Goal: Transaction & Acquisition: Purchase product/service

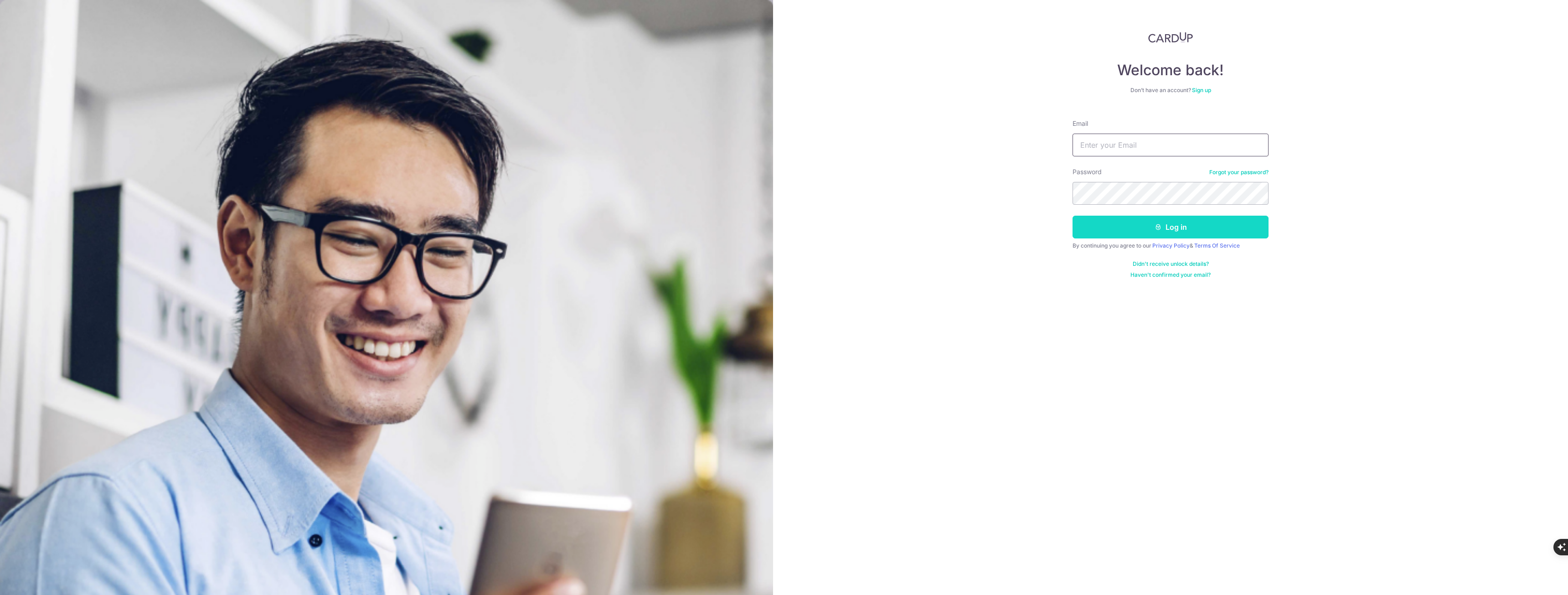
type input "ko.one1999@gmail.com"
click at [1175, 224] on button "Log in" at bounding box center [1171, 227] width 196 height 23
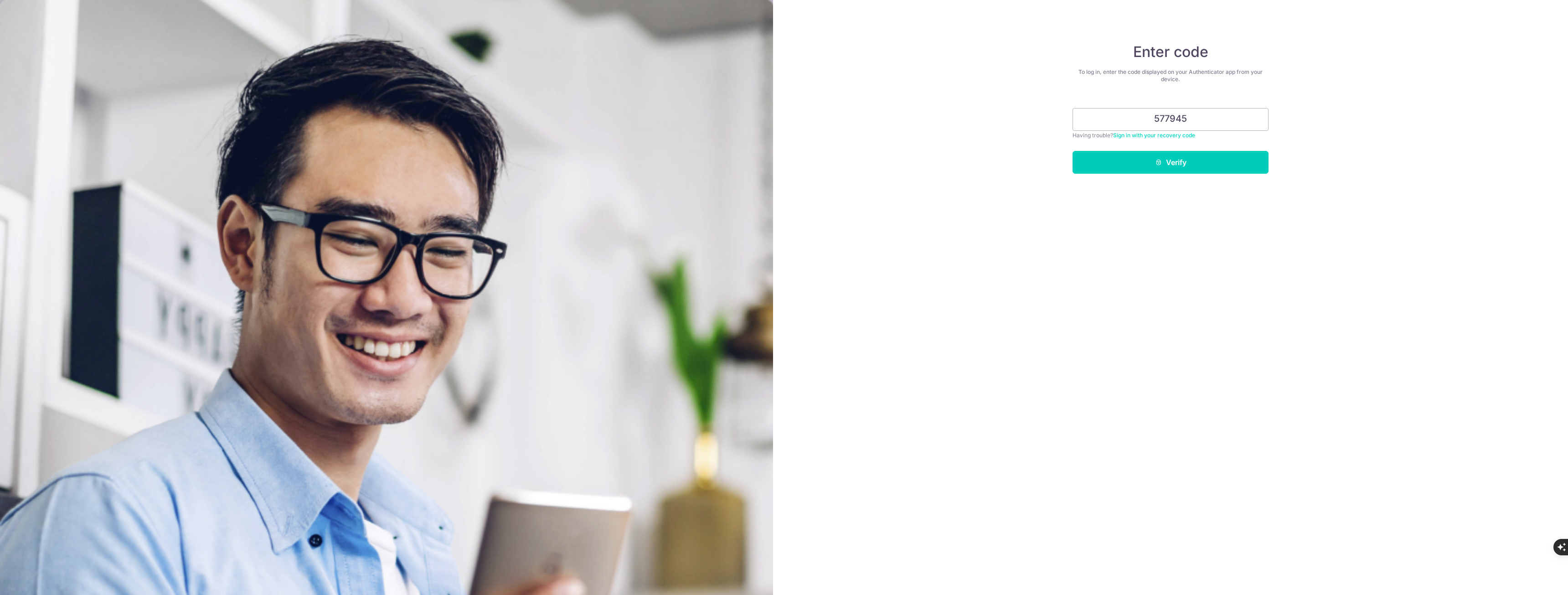
type input "577945"
click at [1073, 151] on button "Verify" at bounding box center [1171, 162] width 196 height 23
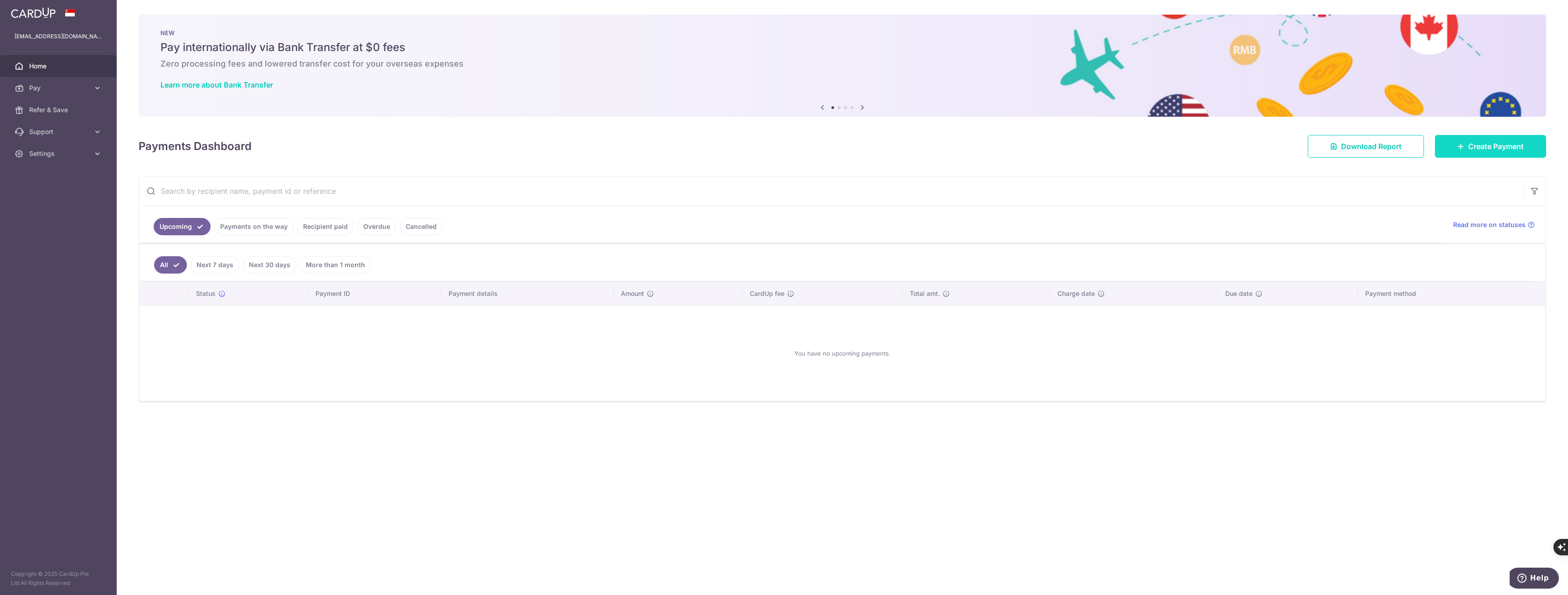
click at [1470, 139] on link "Create Payment" at bounding box center [1490, 146] width 111 height 23
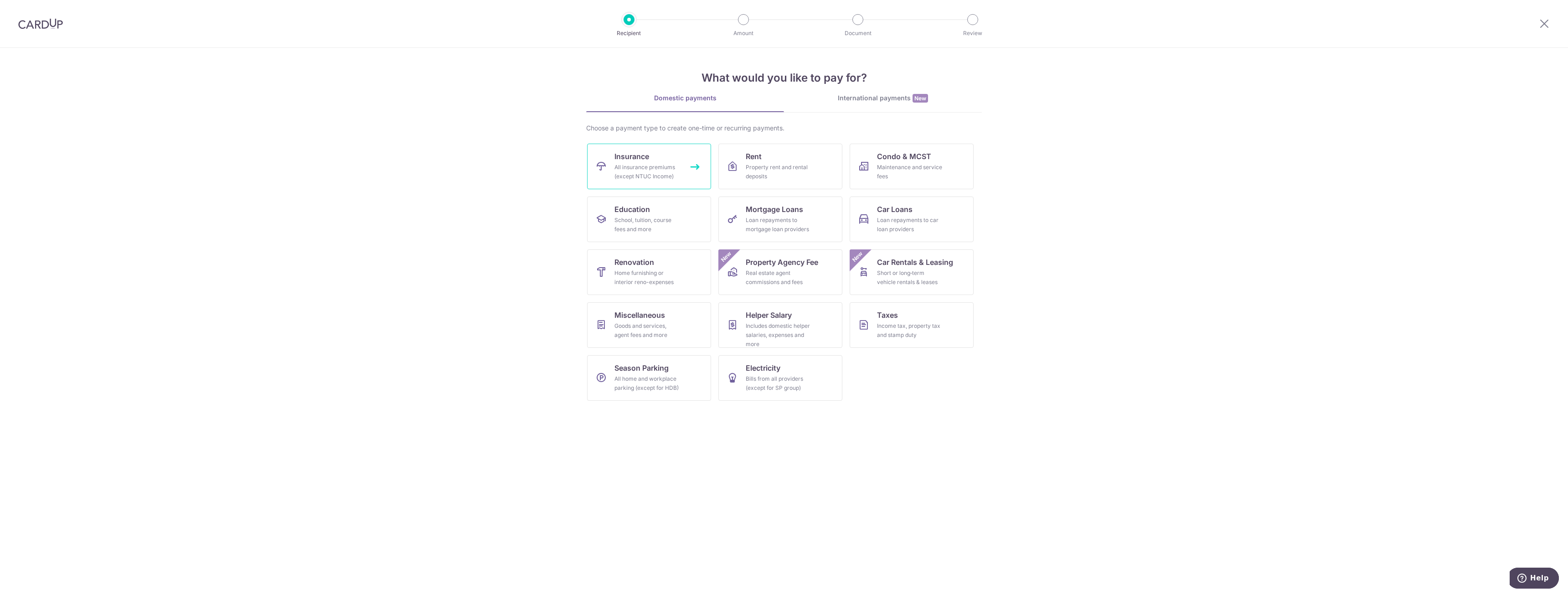
click at [645, 162] on link "Insurance All insurance premiums (except NTUC Income)" at bounding box center [649, 166] width 124 height 46
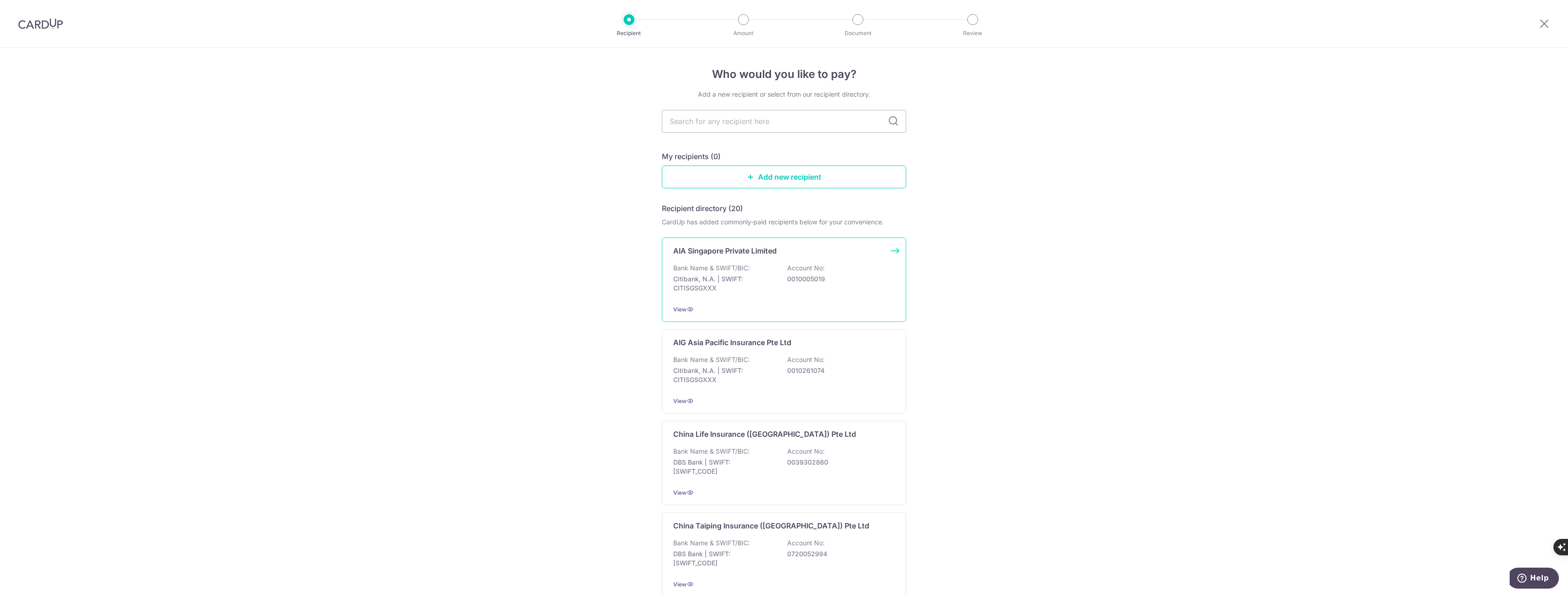
click at [876, 281] on p "0010005019" at bounding box center [838, 279] width 102 height 9
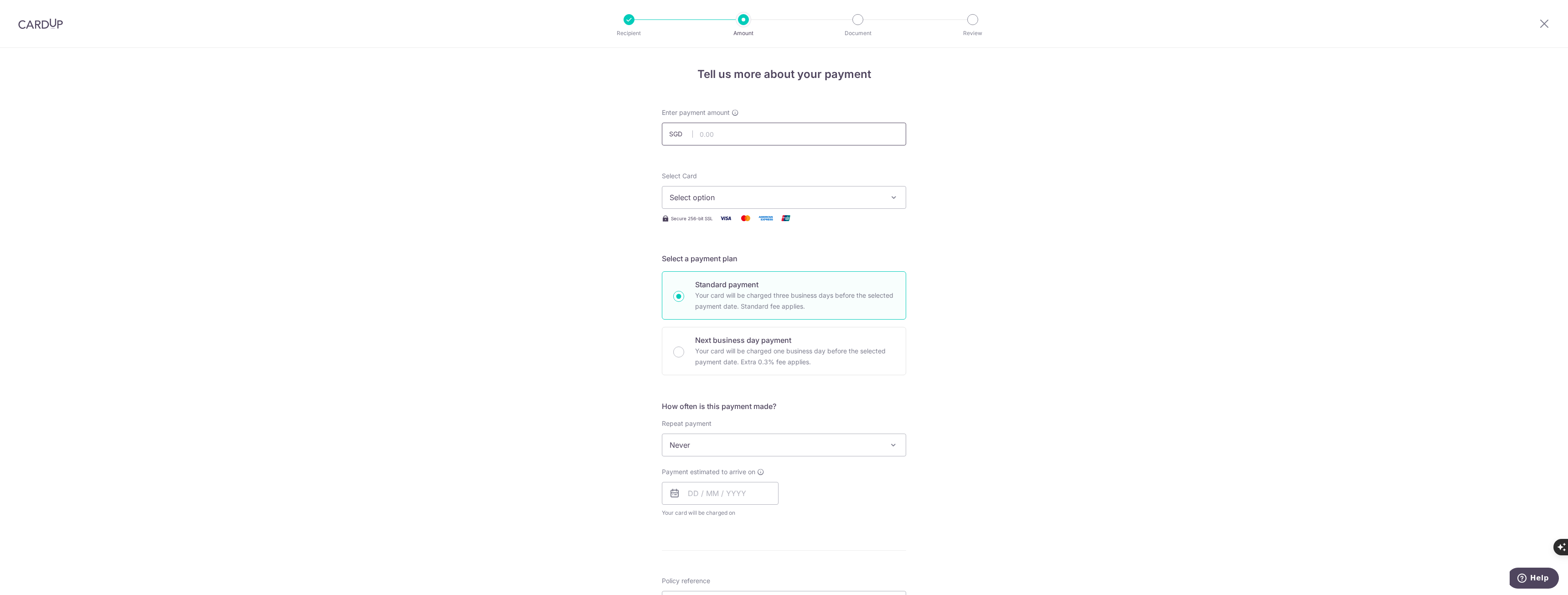
click at [732, 135] on input "text" at bounding box center [783, 133] width 244 height 23
type input "160.96"
click at [762, 205] on button "Select option" at bounding box center [783, 197] width 244 height 23
click at [712, 263] on span "**** 7032" at bounding box center [709, 262] width 35 height 11
click at [766, 500] on input "text" at bounding box center [720, 493] width 117 height 23
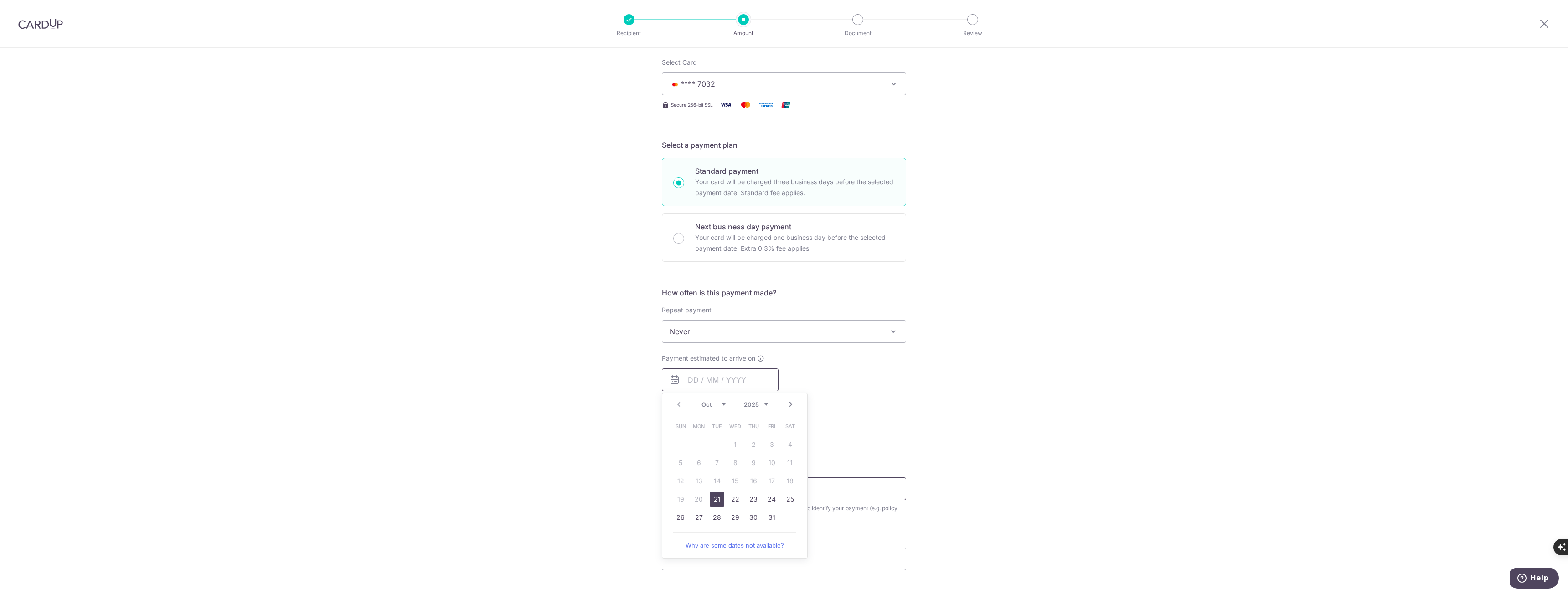
scroll to position [91, 0]
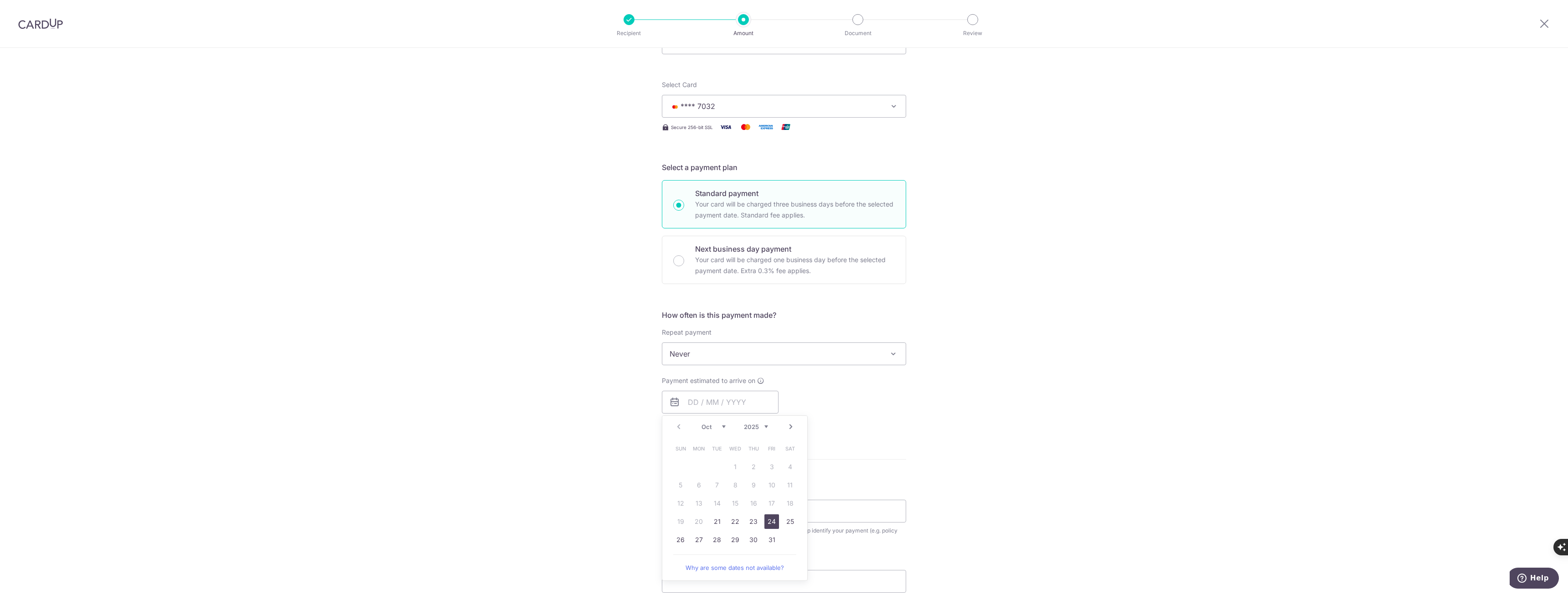
click at [769, 523] on link "24" at bounding box center [772, 522] width 15 height 15
type input "24/10/2025"
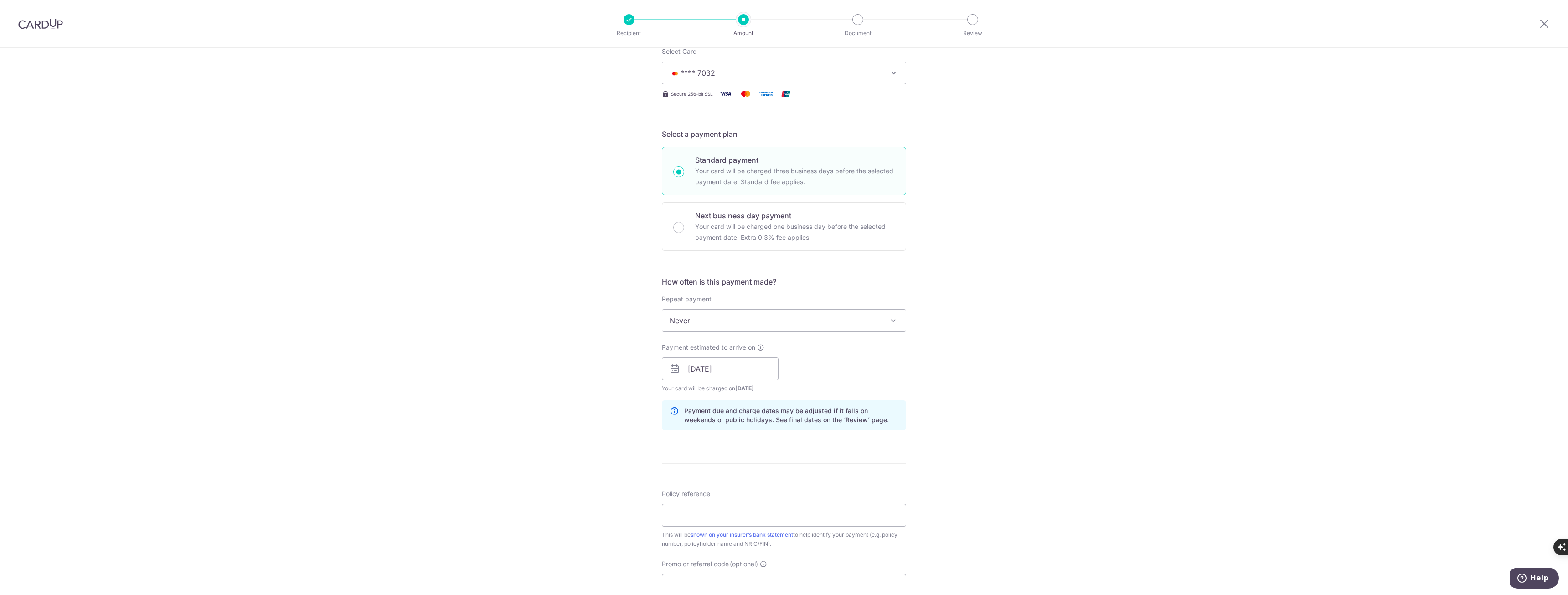
scroll to position [183, 0]
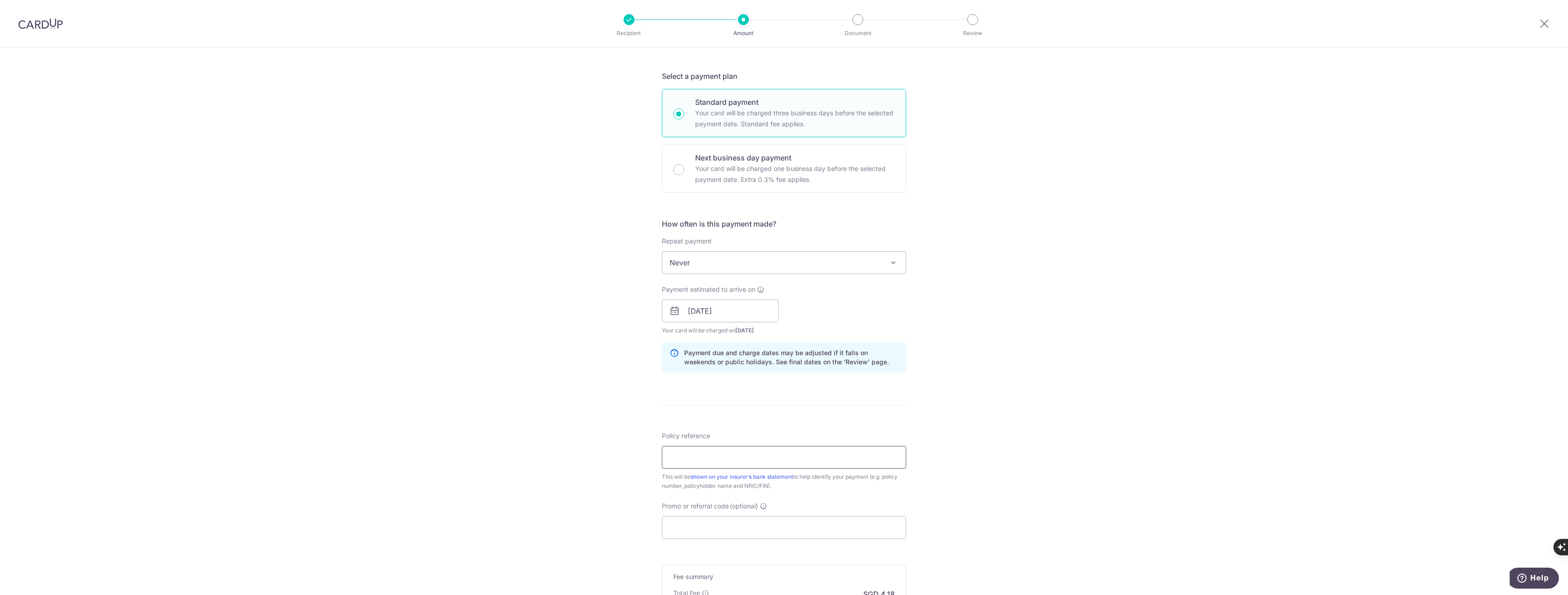
click at [783, 453] on input "Policy reference" at bounding box center [783, 457] width 244 height 23
type input "L549235899"
click at [742, 527] on input "Promo or referral code (optional)" at bounding box center [783, 527] width 244 height 23
paste input "OFF225"
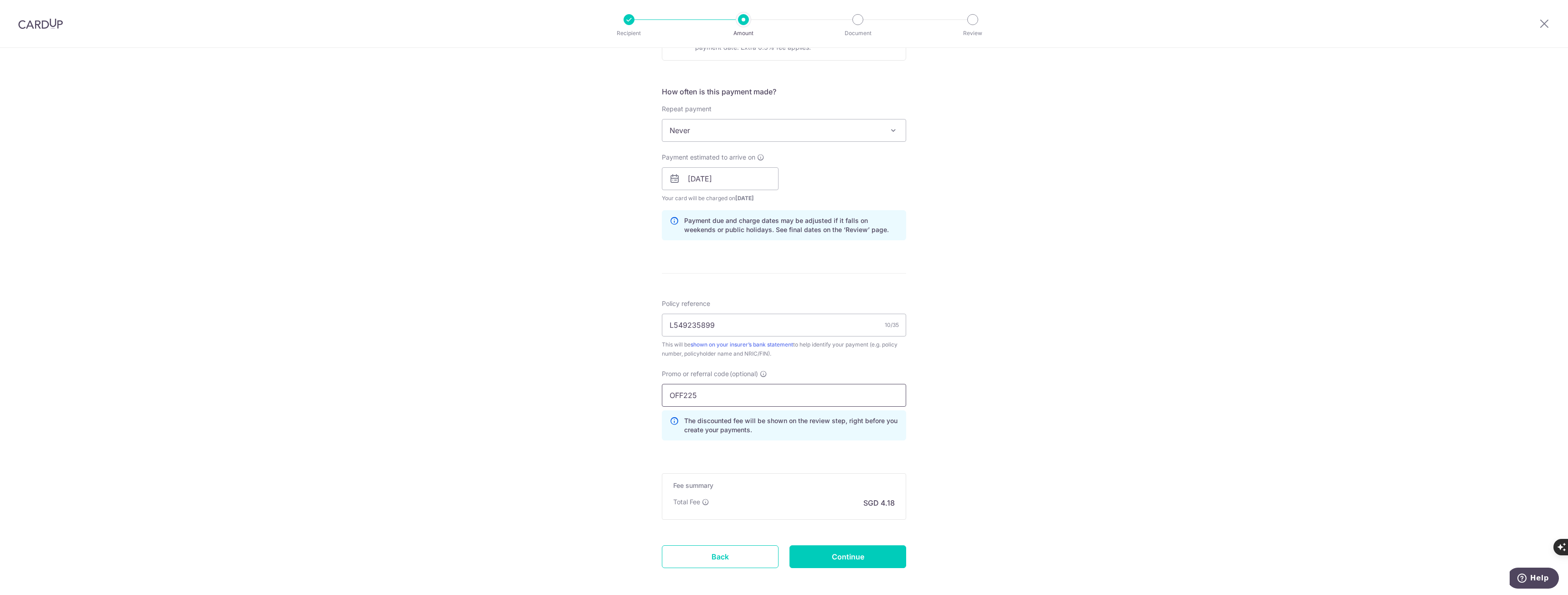
scroll to position [319, 0]
type input "OFF225"
click at [839, 554] on input "Continue" at bounding box center [848, 552] width 117 height 23
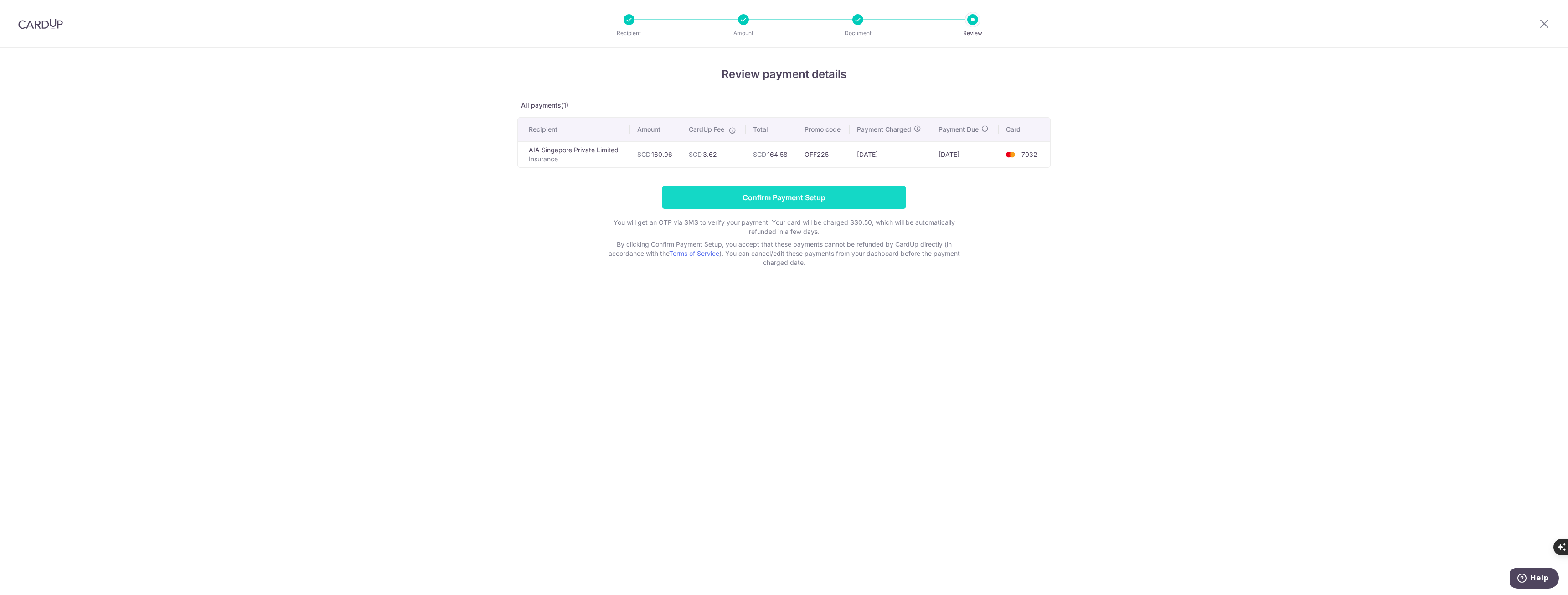
click at [772, 203] on input "Confirm Payment Setup" at bounding box center [783, 197] width 244 height 23
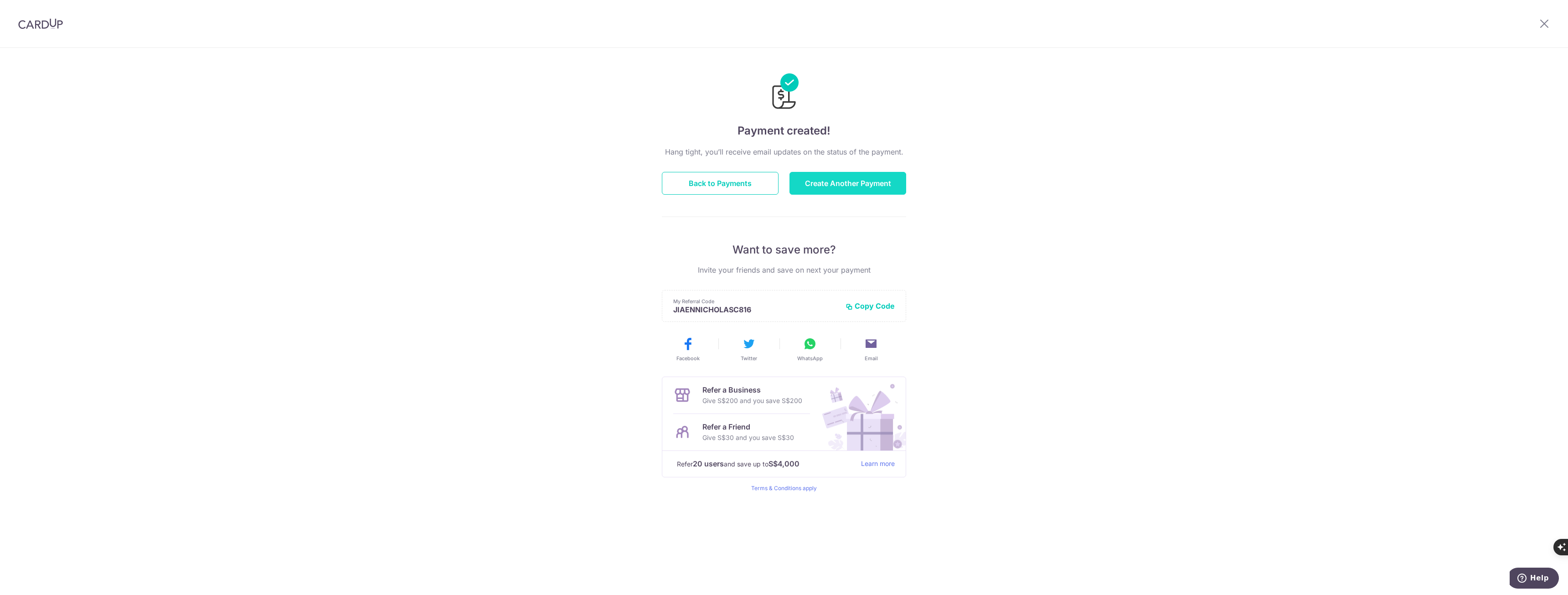
click at [889, 179] on button "Create Another Payment" at bounding box center [848, 183] width 117 height 23
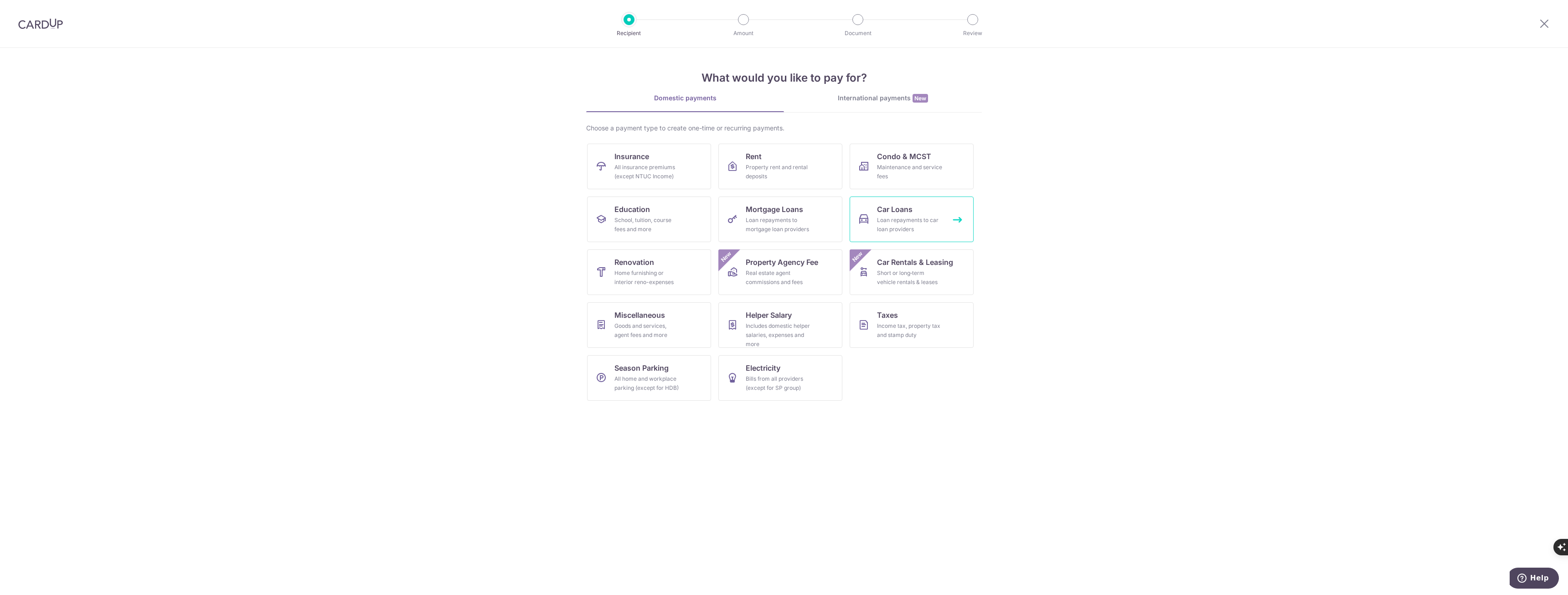
click at [934, 218] on div "Loan repayments to car loan providers" at bounding box center [910, 225] width 66 height 18
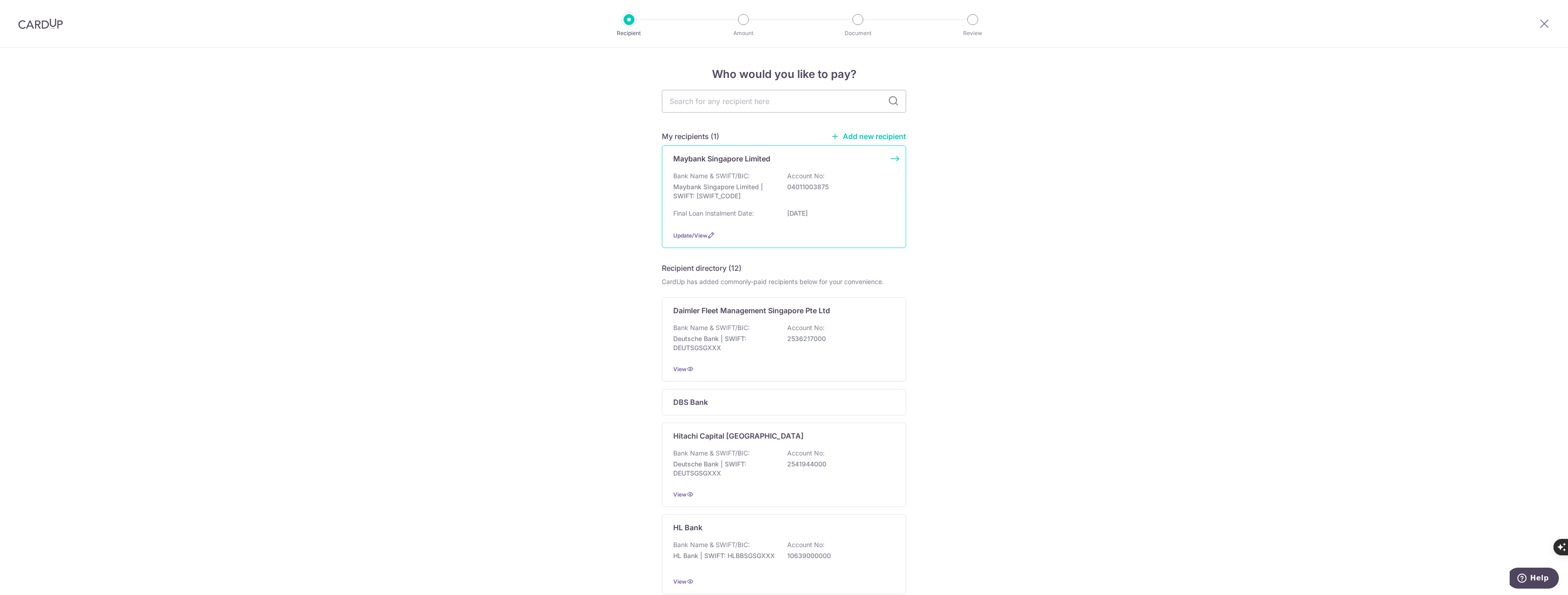
click at [858, 206] on div "Bank Name & SWIFT/BIC: Maybank Singapore Limited | SWIFT: MBBESGS2XXX Account N…" at bounding box center [784, 197] width 222 height 52
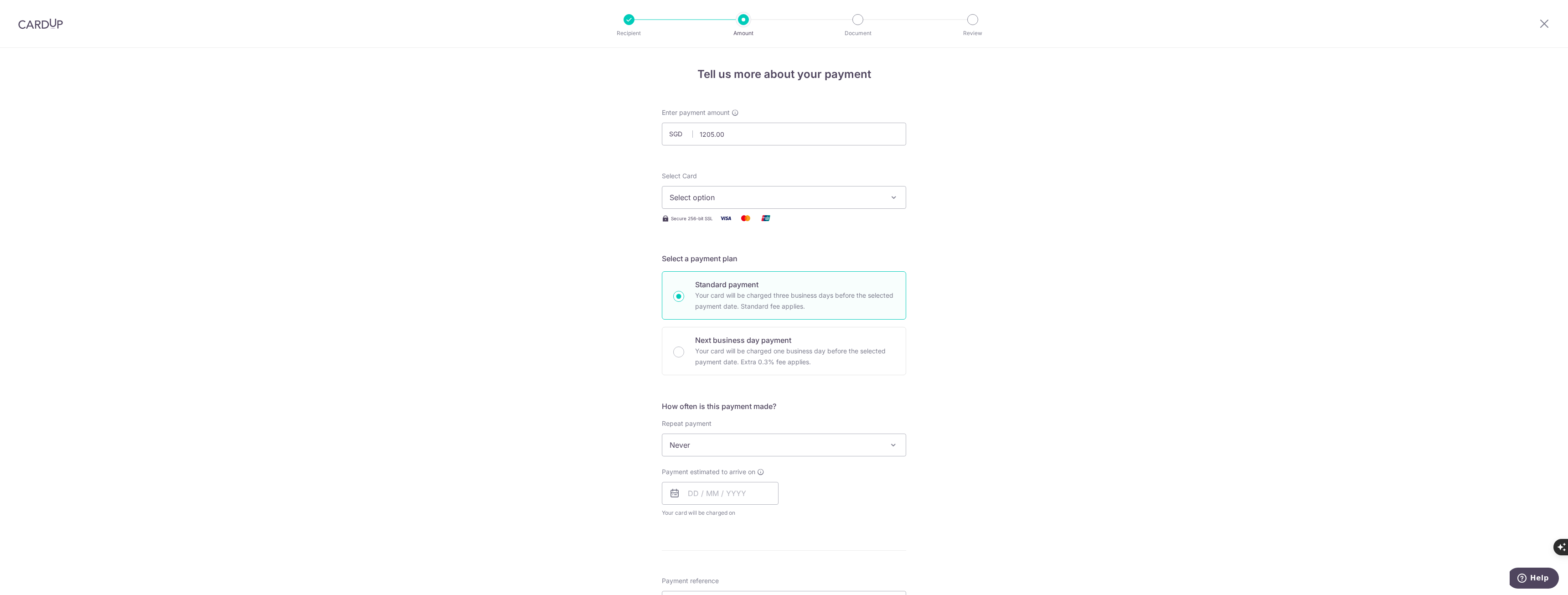
type input "1,205.00"
click at [747, 204] on button "Select option" at bounding box center [783, 197] width 244 height 23
click at [720, 262] on span "**** 7032" at bounding box center [709, 262] width 35 height 11
click at [734, 491] on input "text" at bounding box center [720, 493] width 117 height 23
click at [791, 516] on link "Next" at bounding box center [791, 518] width 11 height 11
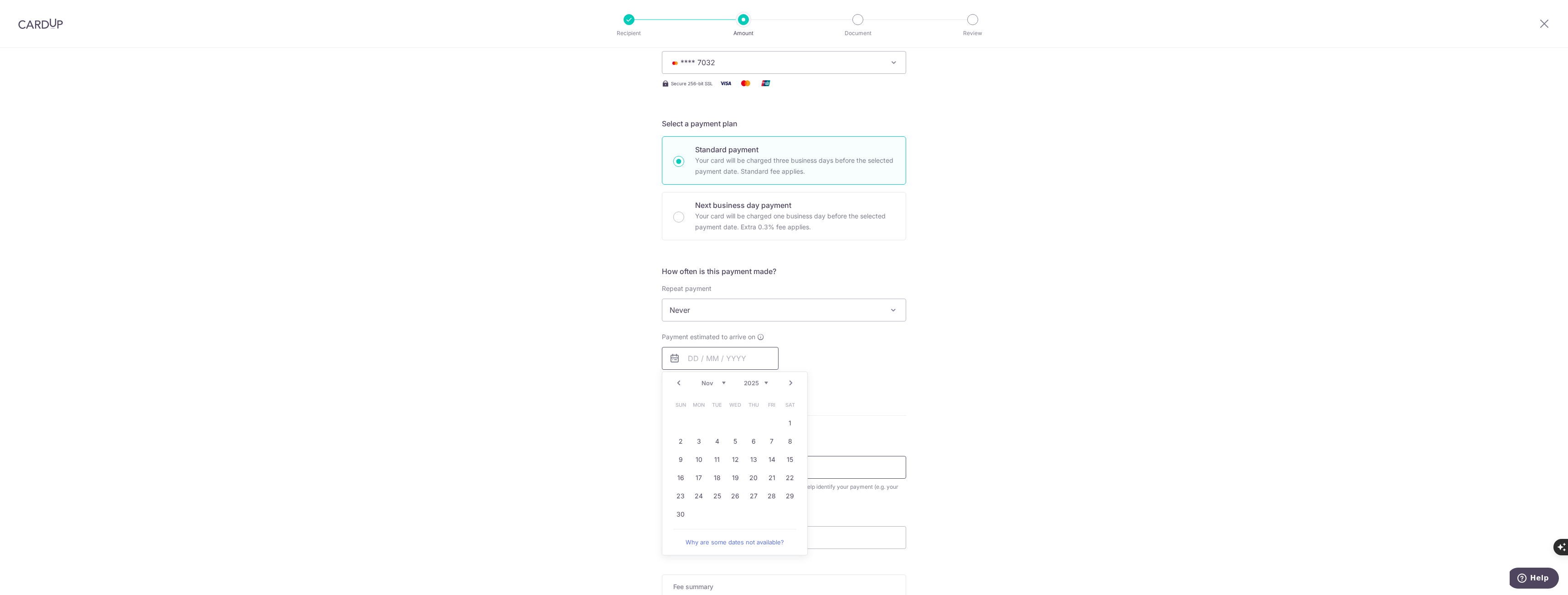
scroll to position [137, 0]
click at [755, 442] on link "6" at bounding box center [754, 440] width 15 height 15
type input "[DATE]"
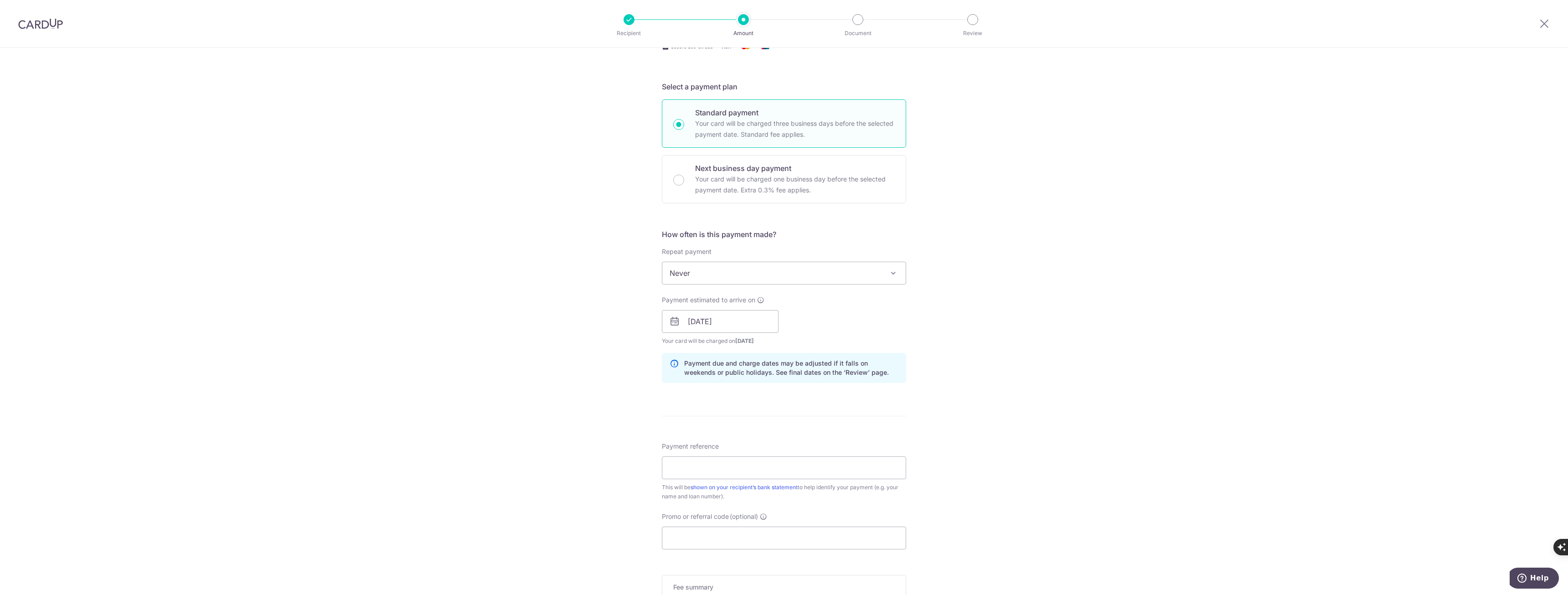
scroll to position [228, 0]
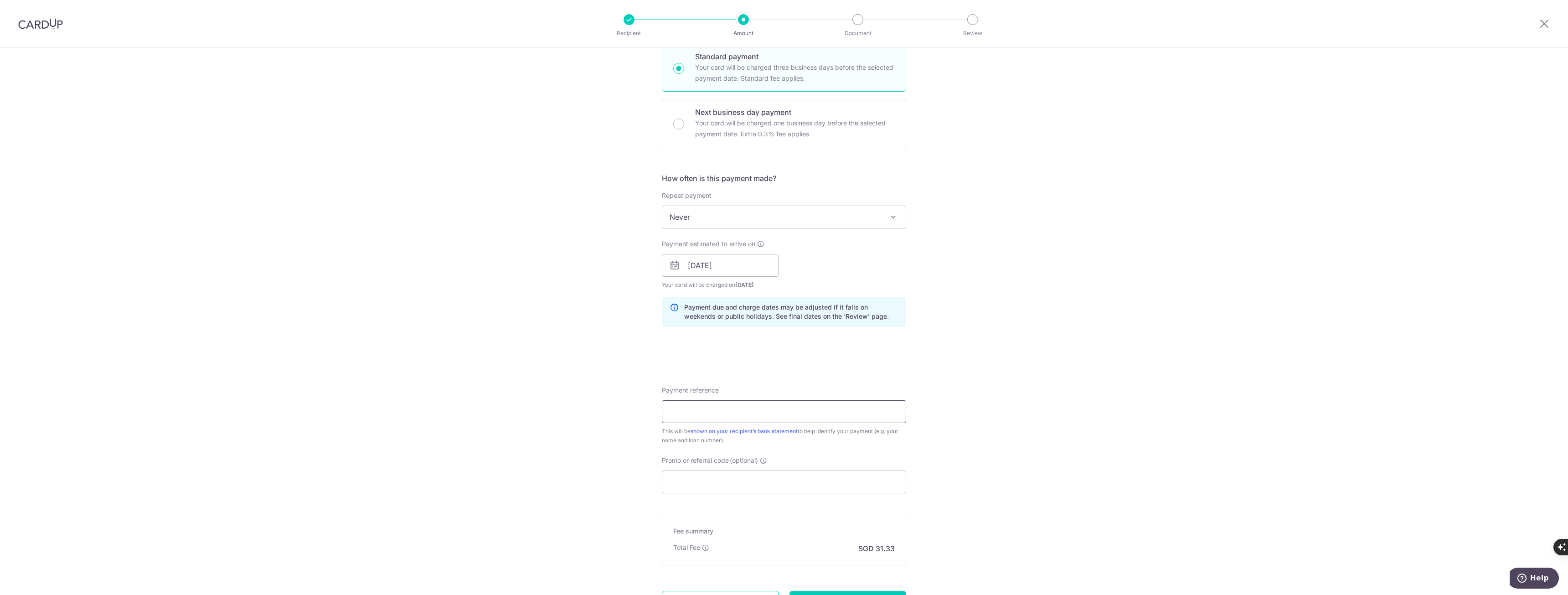
click at [726, 418] on input "Payment reference" at bounding box center [783, 411] width 244 height 23
type input "44337407076"
click at [738, 487] on input "Promo or referral code (optional)" at bounding box center [783, 482] width 244 height 23
paste input "OFF225"
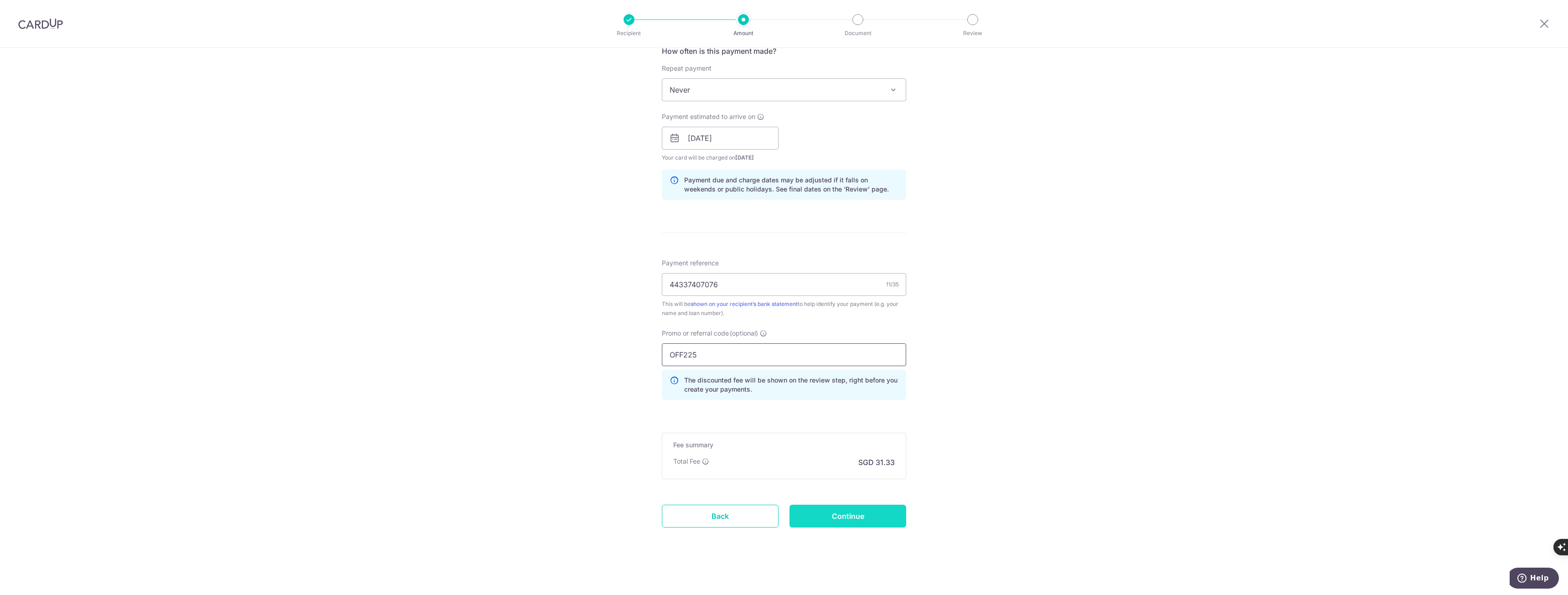
scroll to position [356, 0]
type input "OFF225"
click at [851, 522] on input "Continue" at bounding box center [848, 515] width 117 height 23
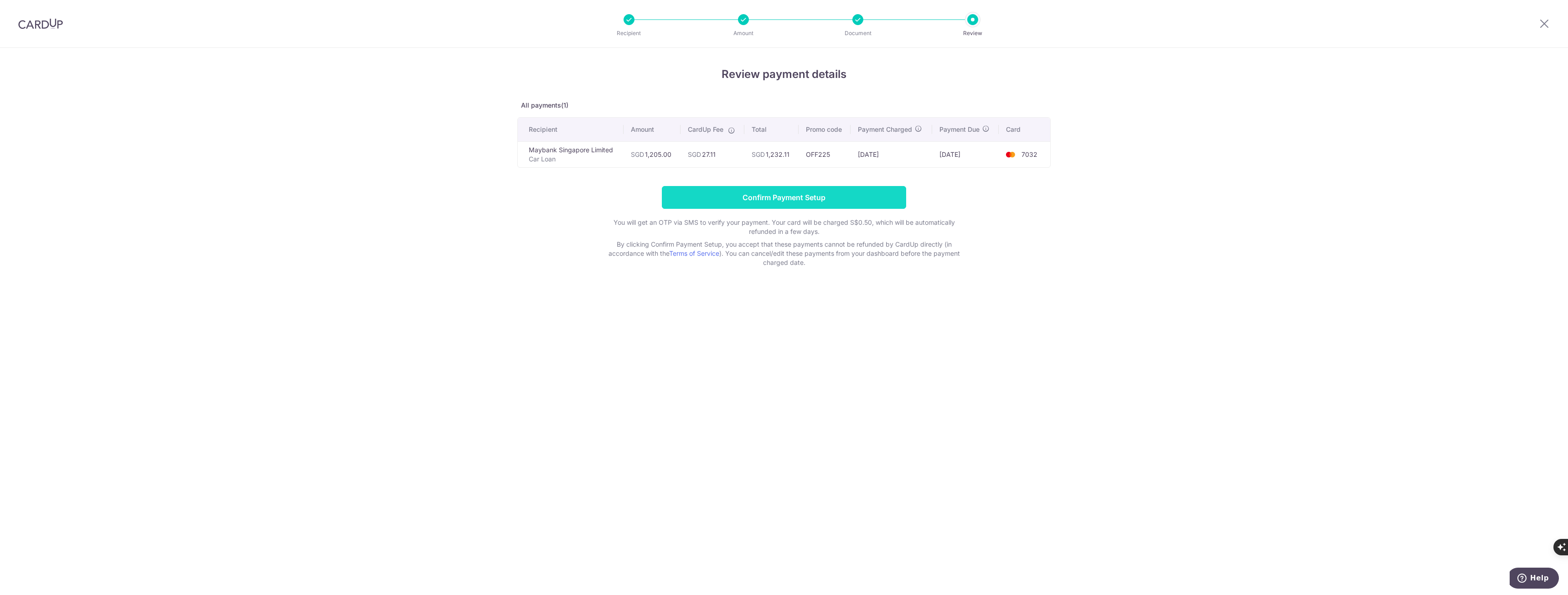
click at [878, 190] on input "Confirm Payment Setup" at bounding box center [783, 197] width 244 height 23
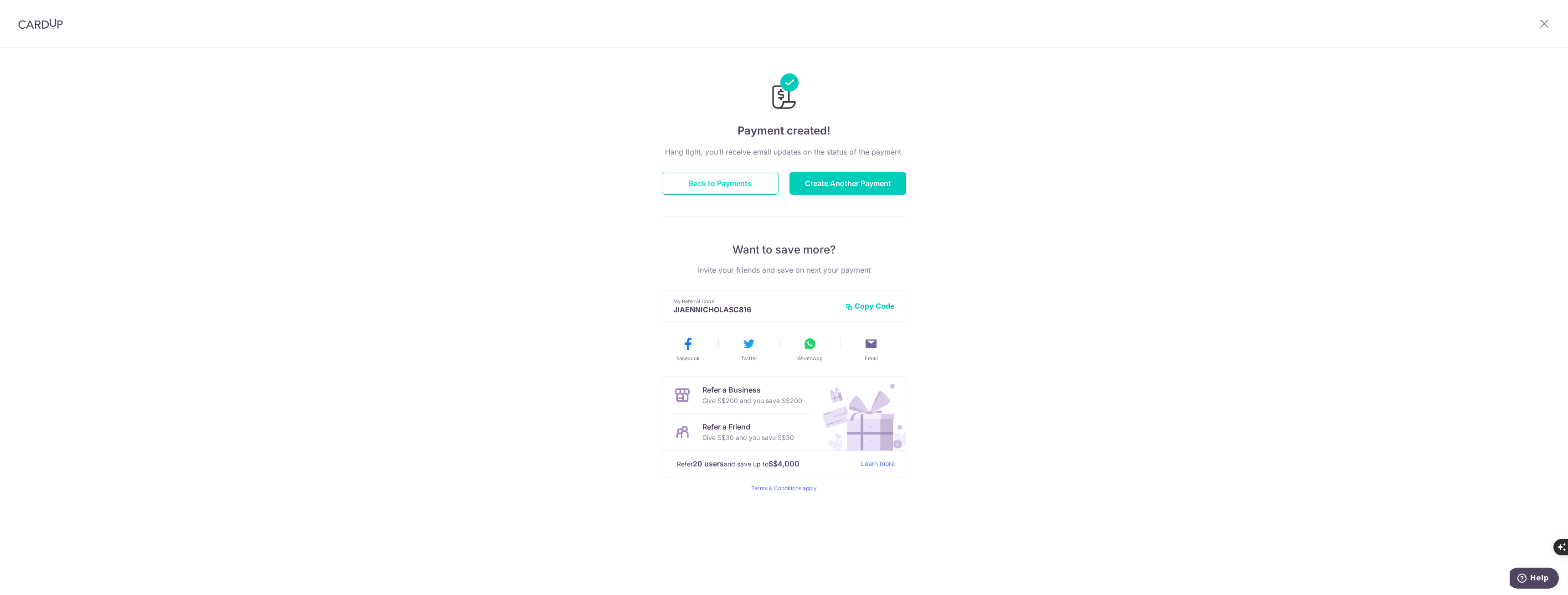
click at [740, 183] on button "Back to Payments" at bounding box center [720, 183] width 117 height 23
